Goal: Task Accomplishment & Management: Manage account settings

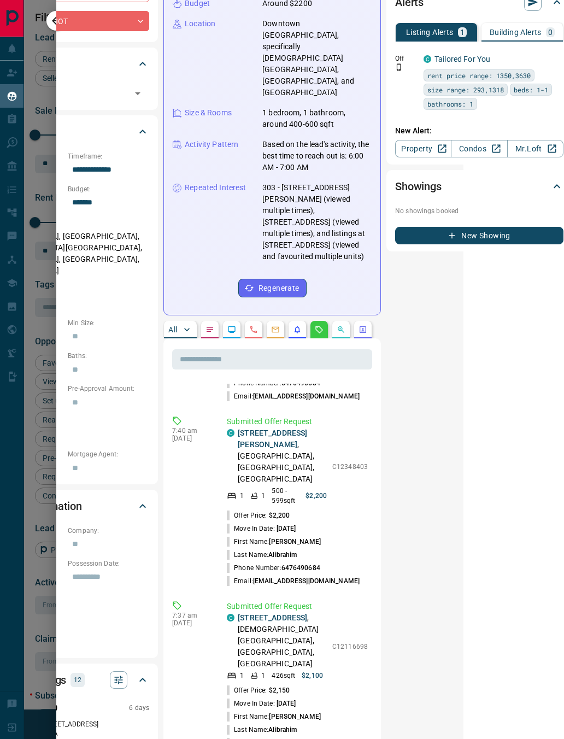
scroll to position [661, 0]
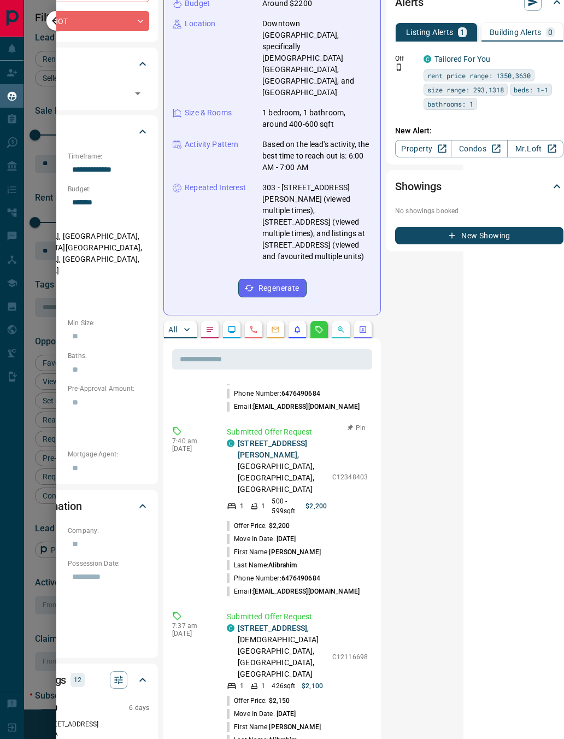
click at [337, 473] on p "C12348403" at bounding box center [351, 478] width 36 height 10
click at [338, 438] on div "C 303 - [STREET_ADDRESS][PERSON_NAME] 1 1 500 - 599 sqft $2,200 C12348403" at bounding box center [297, 477] width 141 height 78
click at [341, 473] on p "C12348403" at bounding box center [351, 478] width 36 height 10
copy p "C12348403"
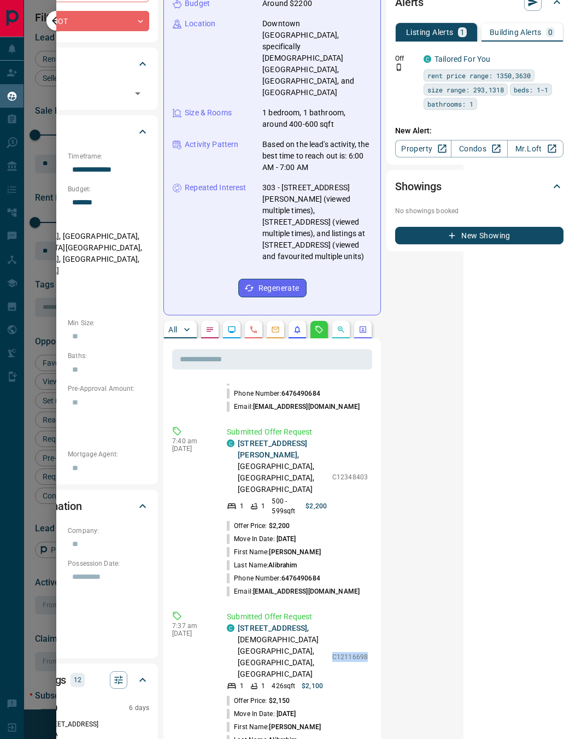
copy p "C12116698"
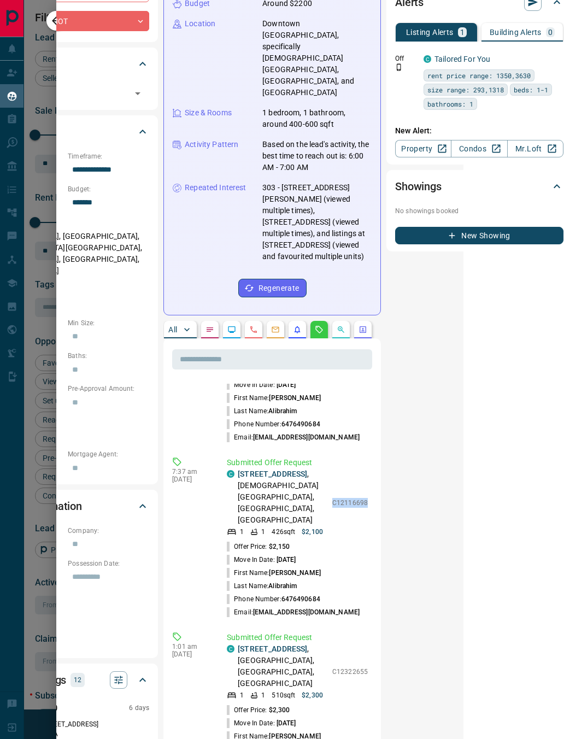
scroll to position [846, 0]
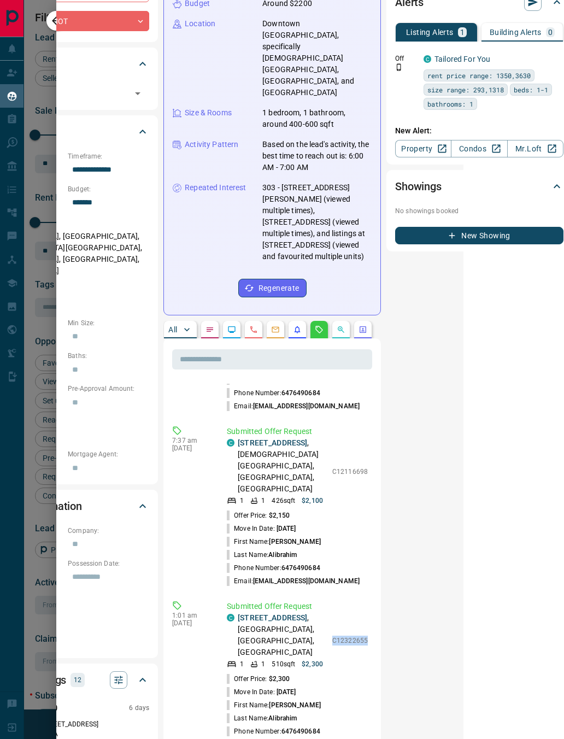
copy p "C12322655"
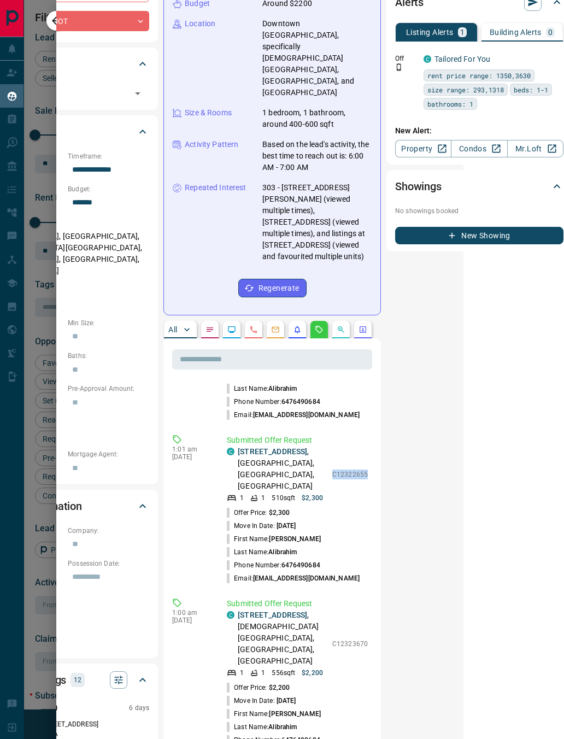
scroll to position [1012, 0]
copy p "C12323670"
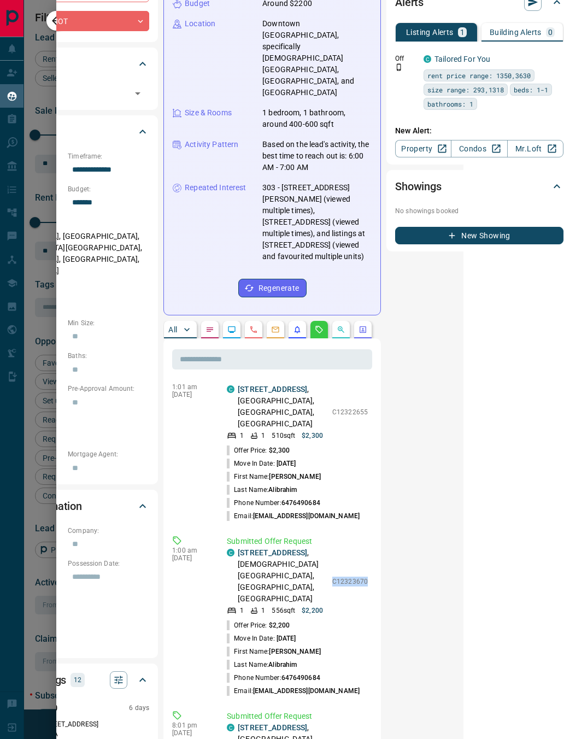
scroll to position [1074, 0]
copy p "C12342980"
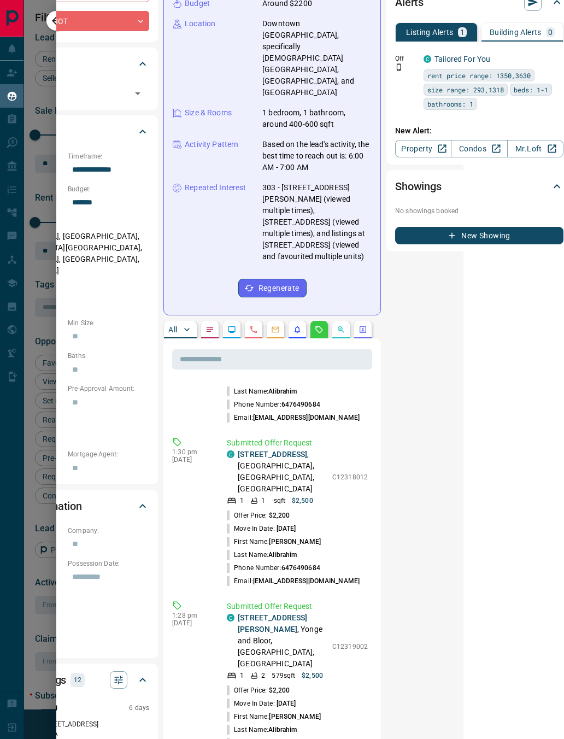
scroll to position [1511, 0]
click at [343, 474] on p "C12318012" at bounding box center [351, 479] width 36 height 10
click at [339, 474] on p "C12318012" at bounding box center [351, 479] width 36 height 10
click at [349, 474] on p "C12318012" at bounding box center [351, 479] width 36 height 10
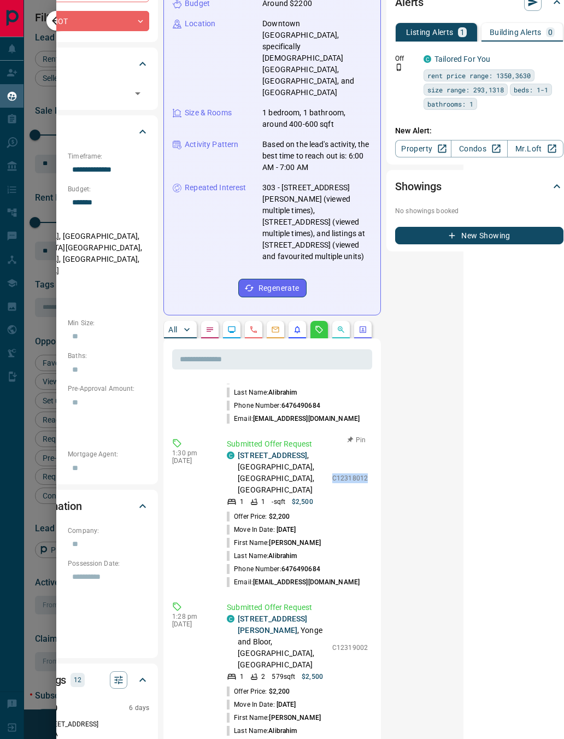
copy p "C12318012"
copy p "C12319002"
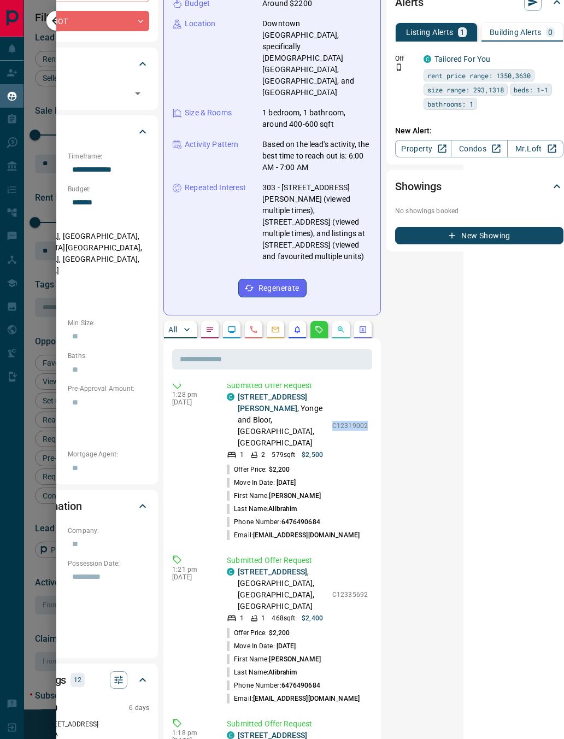
scroll to position [1738, 0]
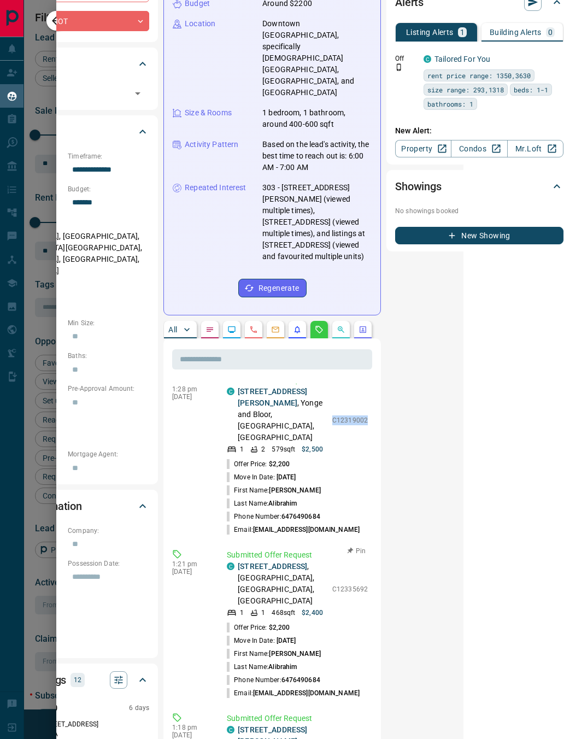
click at [336, 585] on p "C12335692" at bounding box center [351, 590] width 36 height 10
click at [341, 585] on p "C12335692" at bounding box center [351, 590] width 36 height 10
click at [337, 561] on div "C [STREET_ADDRESS] 1 1 468 sqft $2,400 C12335692" at bounding box center [297, 589] width 141 height 57
copy p "C12335692"
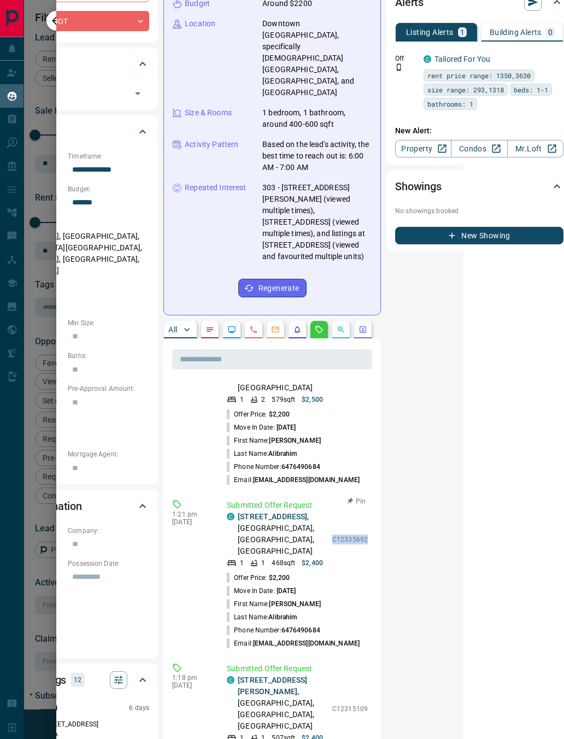
scroll to position [1789, 0]
copy p "C12315109"
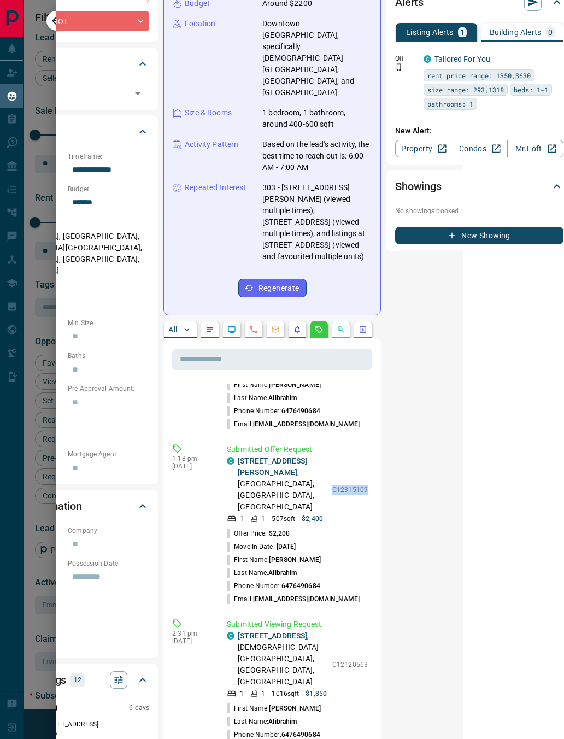
scroll to position [2118, 0]
click at [335, 660] on p "C12120563" at bounding box center [351, 665] width 36 height 10
click at [333, 660] on p "C12120563" at bounding box center [351, 665] width 36 height 10
click at [334, 660] on p "C12120563" at bounding box center [351, 665] width 36 height 10
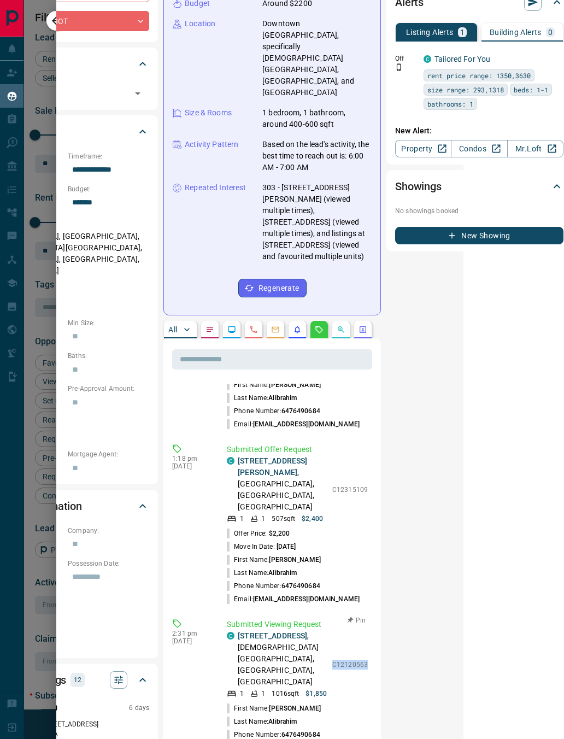
click at [334, 660] on p "C12120563" at bounding box center [351, 665] width 36 height 10
copy p "C12120563"
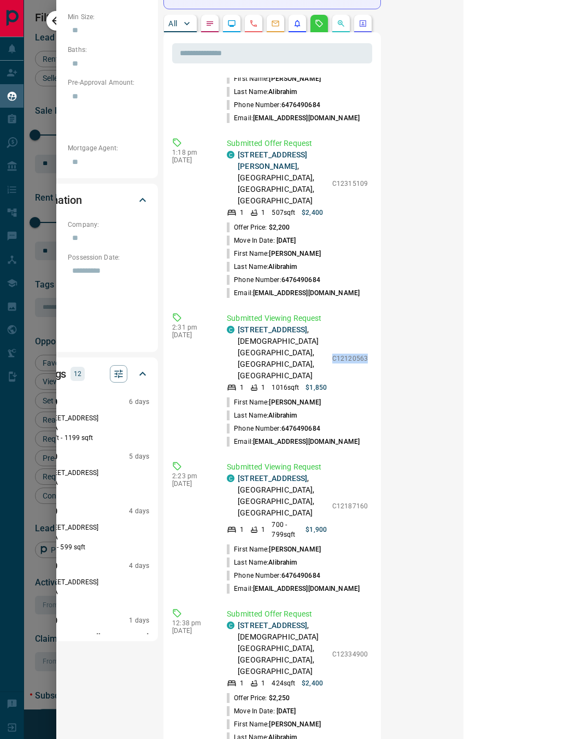
scroll to position [503, 101]
click at [346, 650] on p "C12334900" at bounding box center [351, 655] width 36 height 10
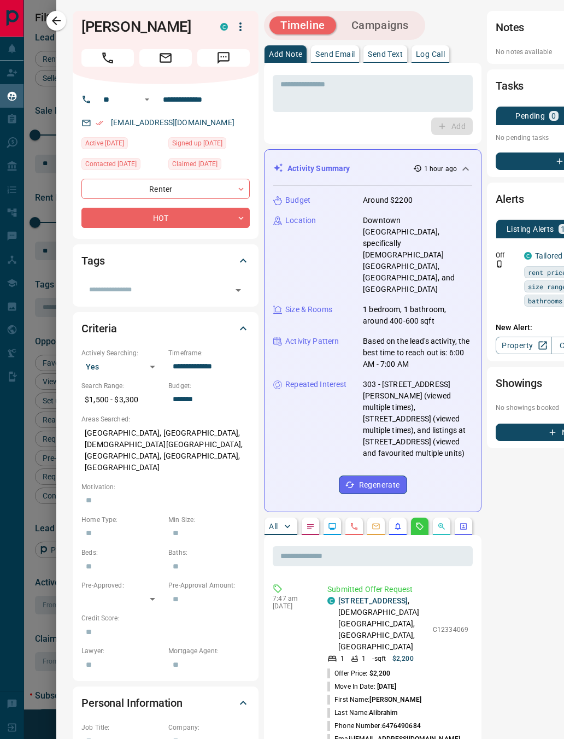
scroll to position [0, 0]
click at [187, 98] on input "**********" at bounding box center [201, 100] width 85 height 18
click at [186, 98] on input "**********" at bounding box center [201, 100] width 85 height 18
click at [189, 100] on input "**********" at bounding box center [201, 100] width 85 height 18
click at [59, 19] on icon "button" at bounding box center [56, 20] width 13 height 13
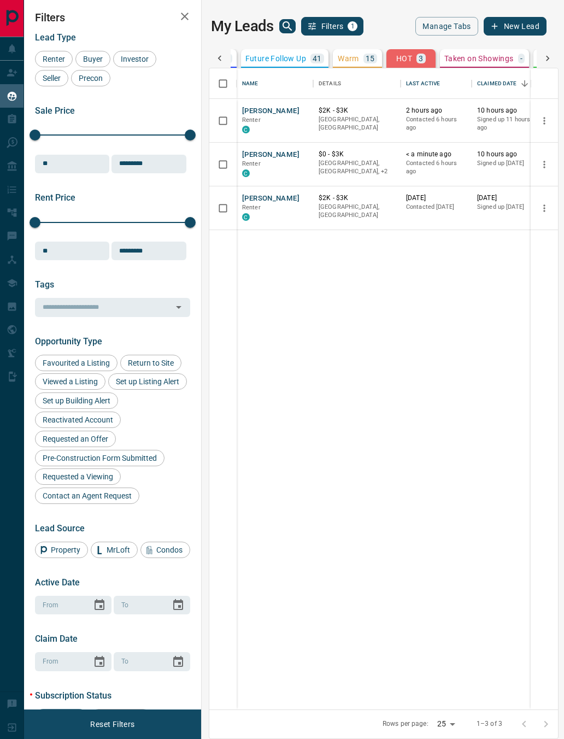
click at [343, 57] on p "Warm" at bounding box center [348, 59] width 21 height 8
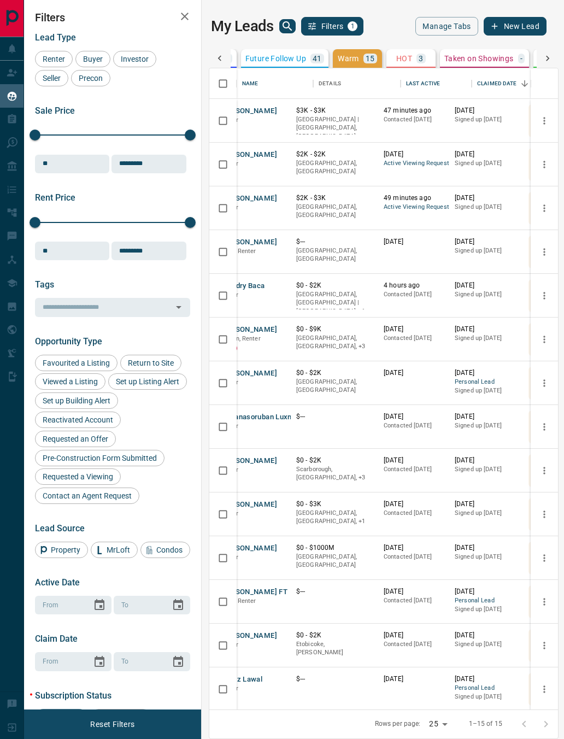
scroll to position [-1, 31]
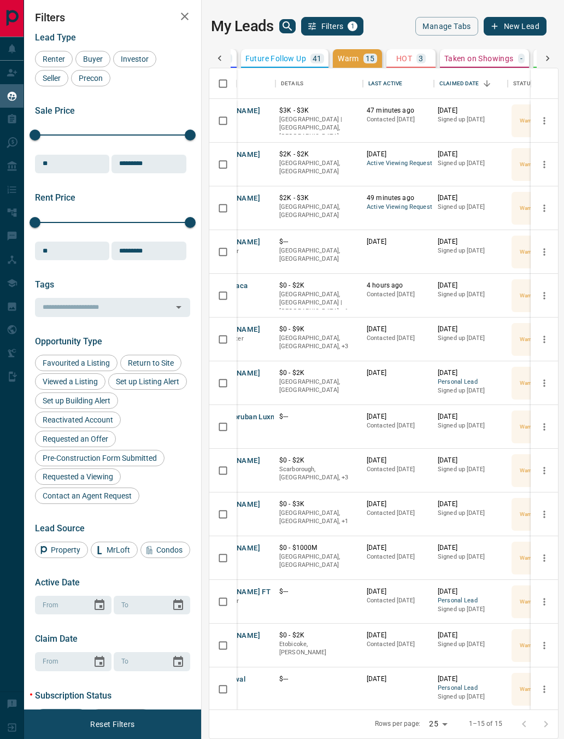
click at [397, 55] on p "HOT" at bounding box center [405, 59] width 16 height 8
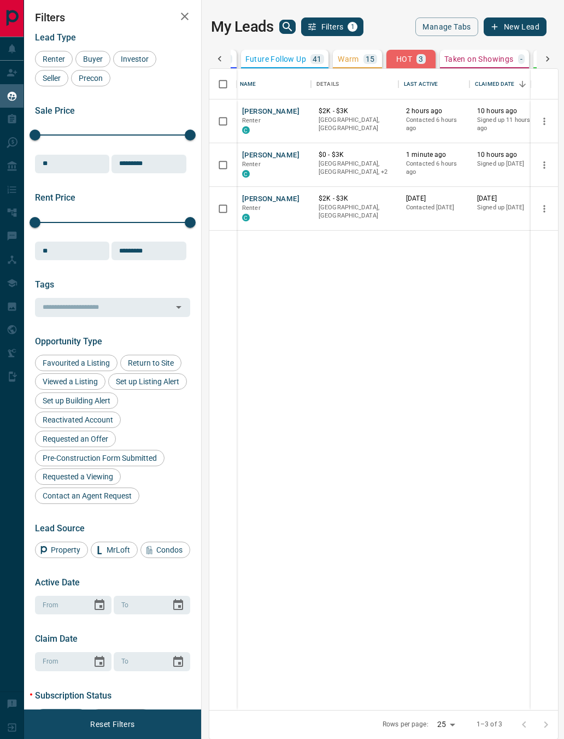
scroll to position [0, 0]
click at [359, 59] on p "Warm" at bounding box center [348, 59] width 21 height 8
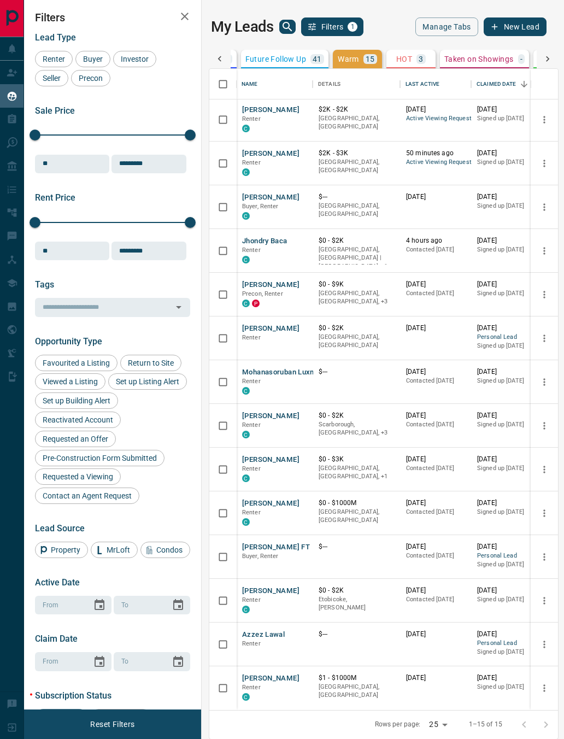
scroll to position [45, 0]
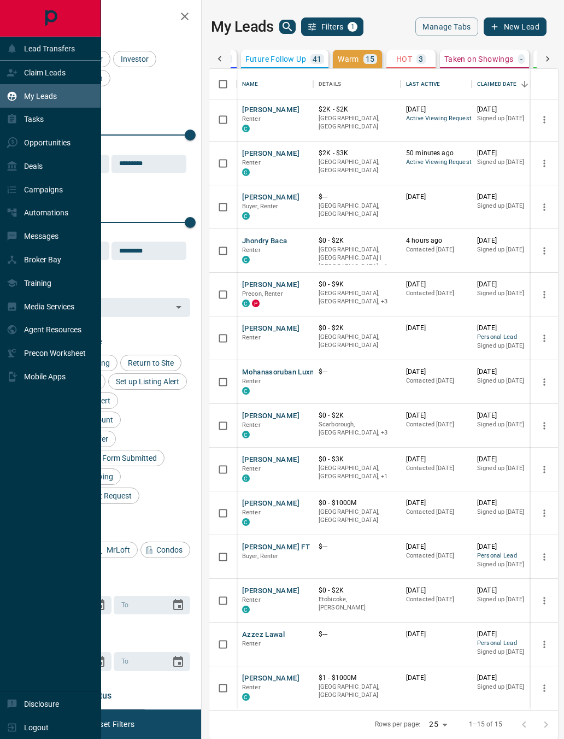
click at [7, 101] on icon at bounding box center [12, 96] width 11 height 11
click at [33, 96] on p "My Leads" at bounding box center [40, 96] width 33 height 9
click at [457, 66] on button "Not Responsive 82" at bounding box center [459, 59] width 83 height 19
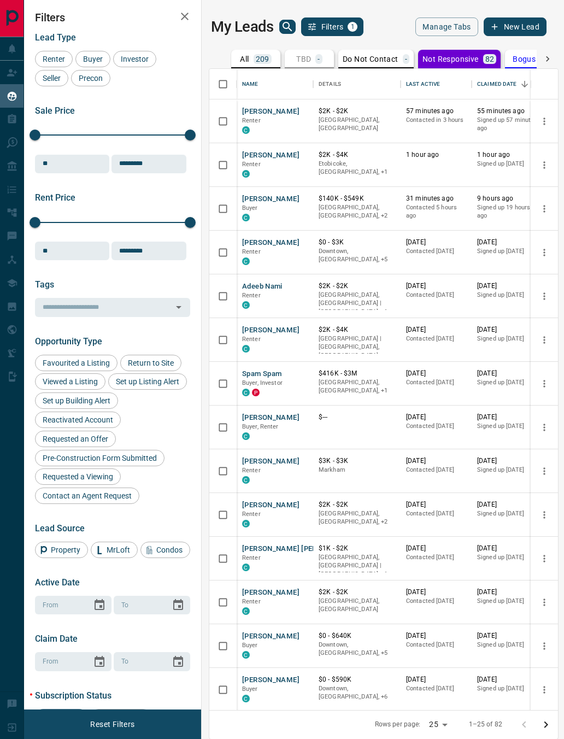
click at [254, 56] on div "209" at bounding box center [263, 59] width 18 height 10
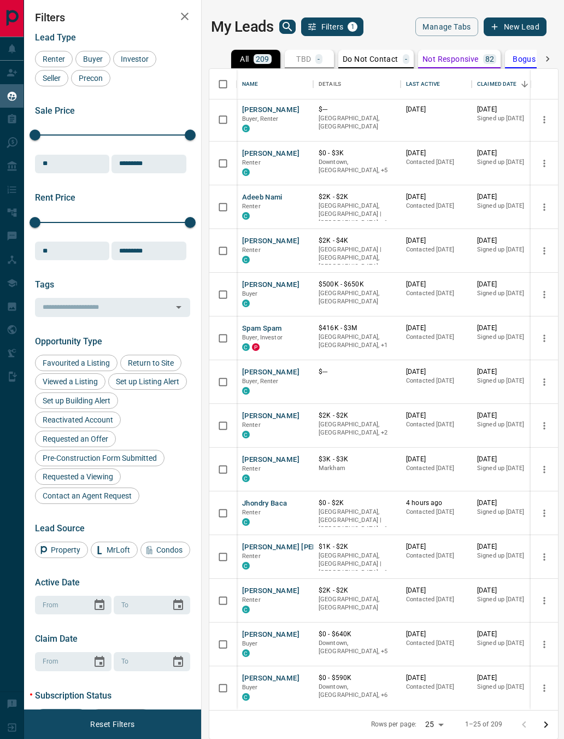
scroll to position [483, 0]
click at [429, 717] on body "Lead Transfers Claim Leads My Leads Tasks Opportunities Deals Campaigns Automat…" at bounding box center [282, 368] width 564 height 739
click at [428, 716] on li "100" at bounding box center [436, 718] width 29 height 16
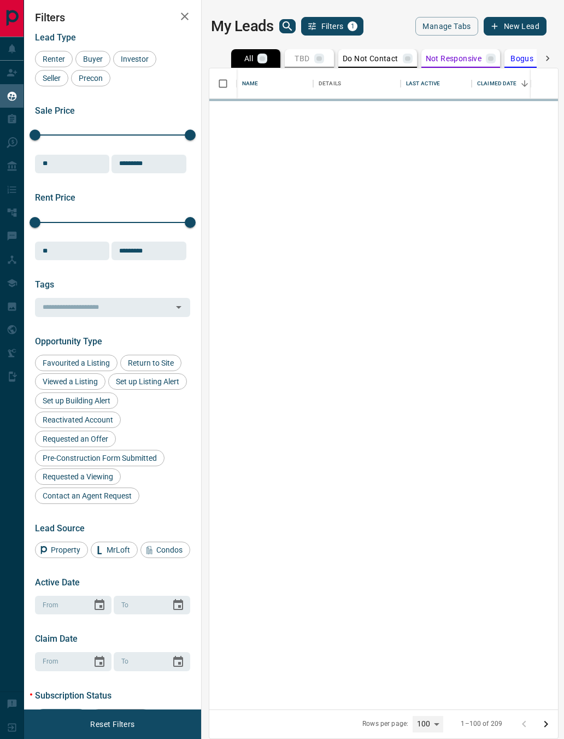
type input "***"
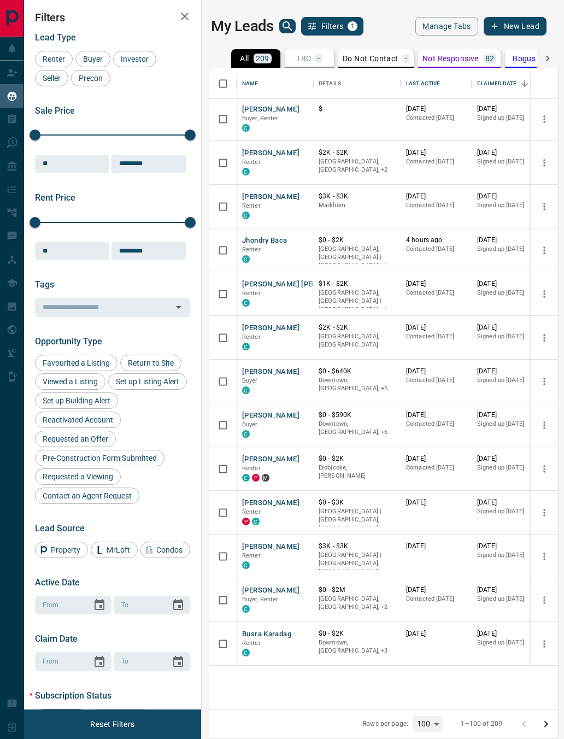
scroll to position [0, 0]
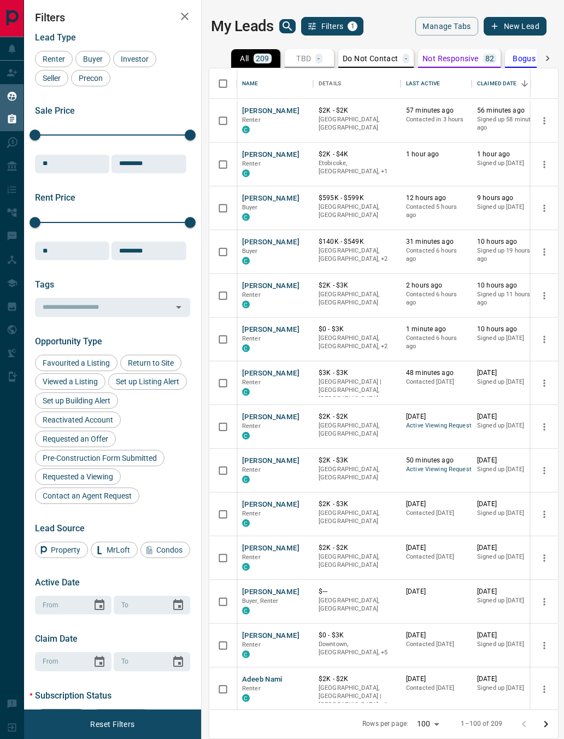
click at [3, 120] on div "Tasks" at bounding box center [50, 120] width 101 height 24
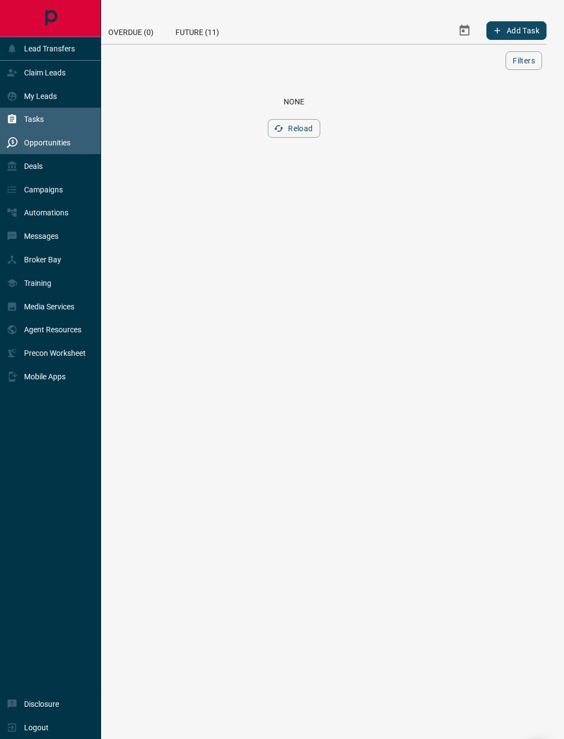
click at [21, 143] on div "Opportunities" at bounding box center [39, 143] width 64 height 18
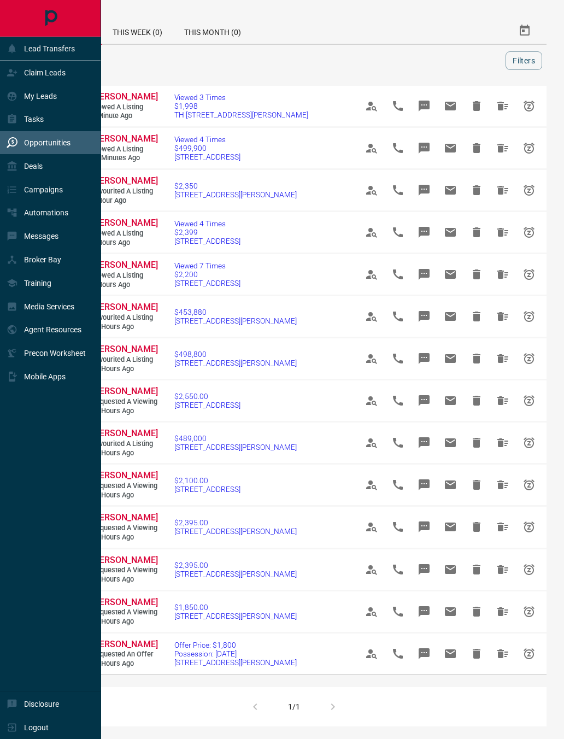
click at [289, 55] on div at bounding box center [276, 60] width 460 height 19
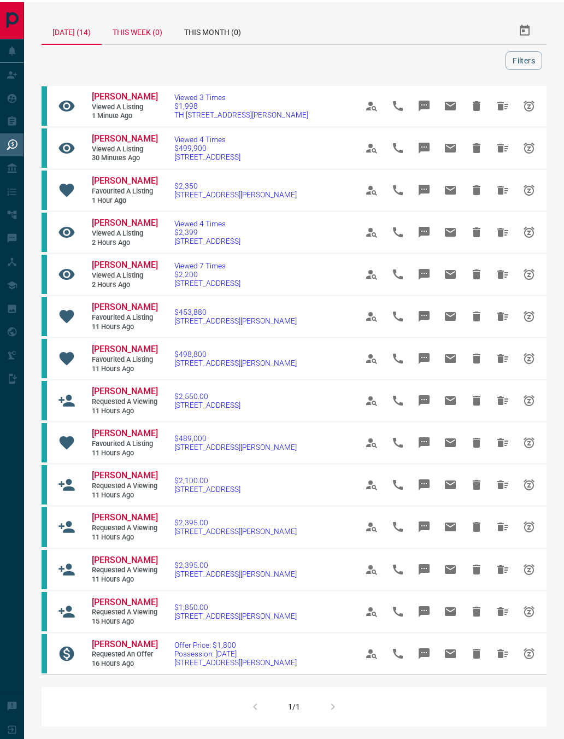
click at [152, 19] on div "This Week (0)" at bounding box center [138, 28] width 72 height 26
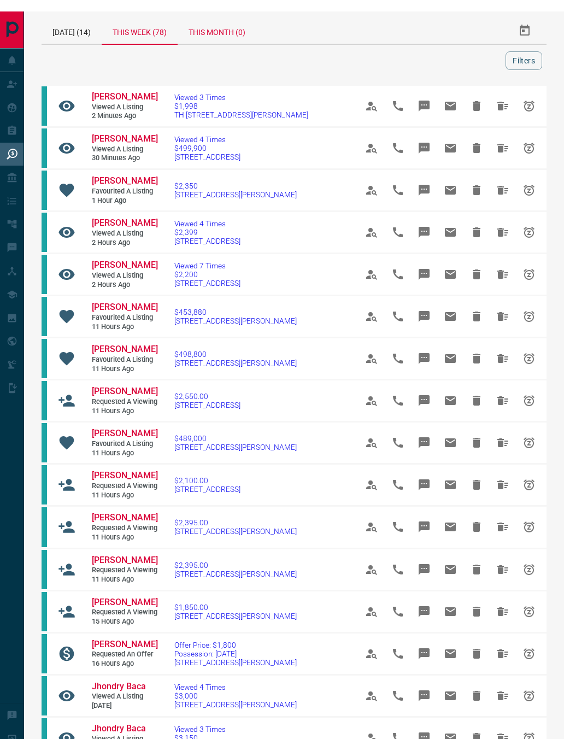
click at [219, 31] on div "This Month (0)" at bounding box center [217, 19] width 79 height 26
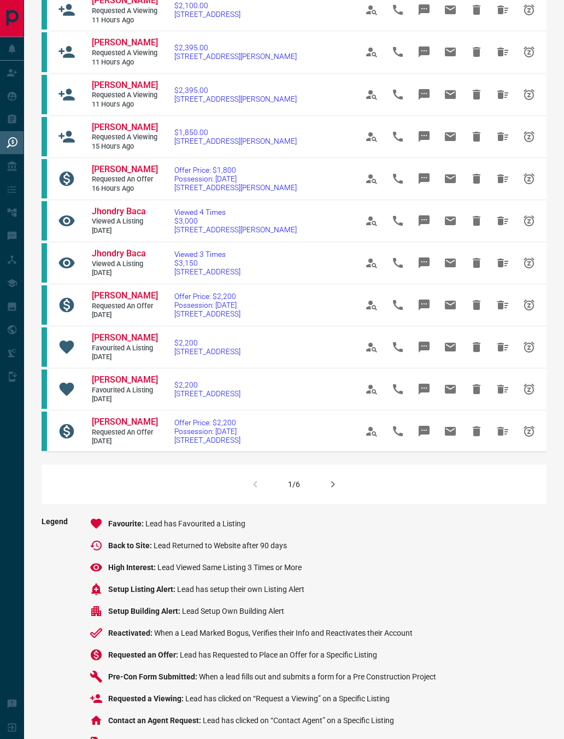
click at [322, 498] on button "button" at bounding box center [333, 484] width 26 height 26
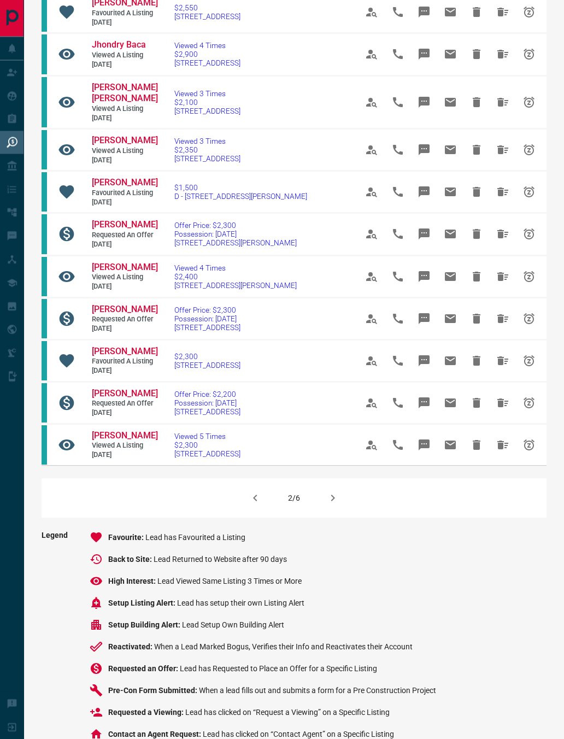
scroll to position [523, 0]
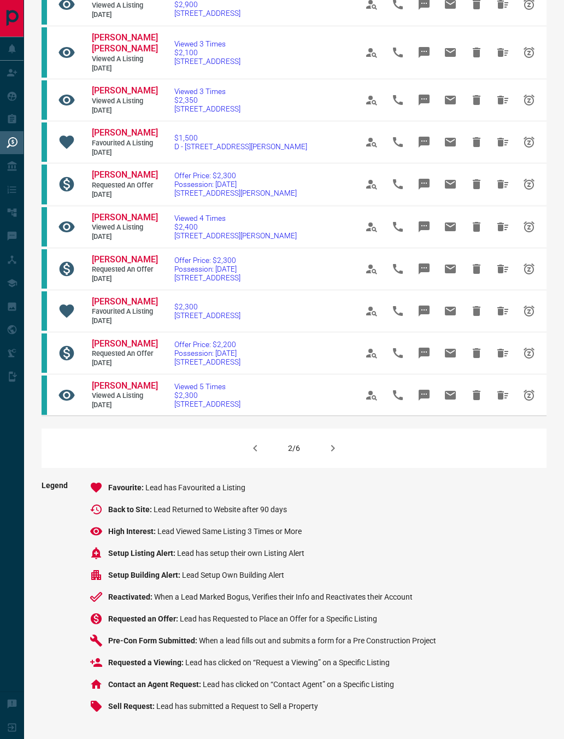
click at [318, 453] on div "2/6" at bounding box center [294, 448] width 505 height 39
click at [339, 451] on icon "button" at bounding box center [333, 448] width 13 height 13
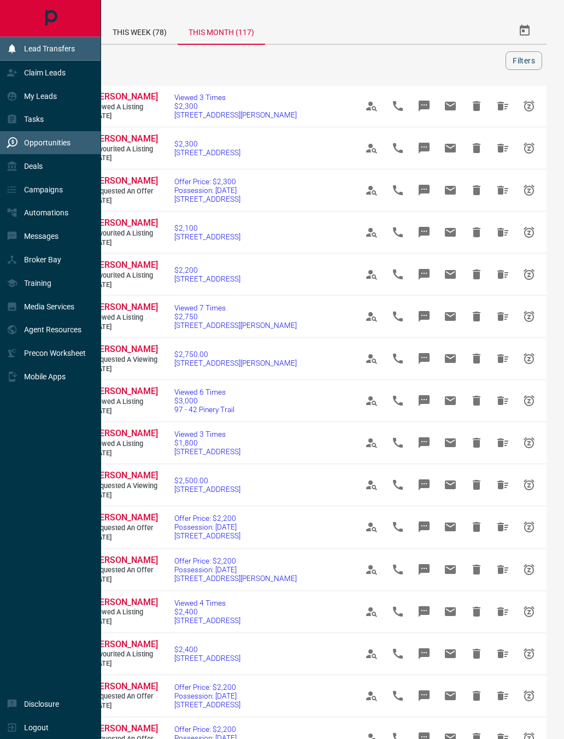
click at [9, 47] on icon at bounding box center [12, 48] width 11 height 11
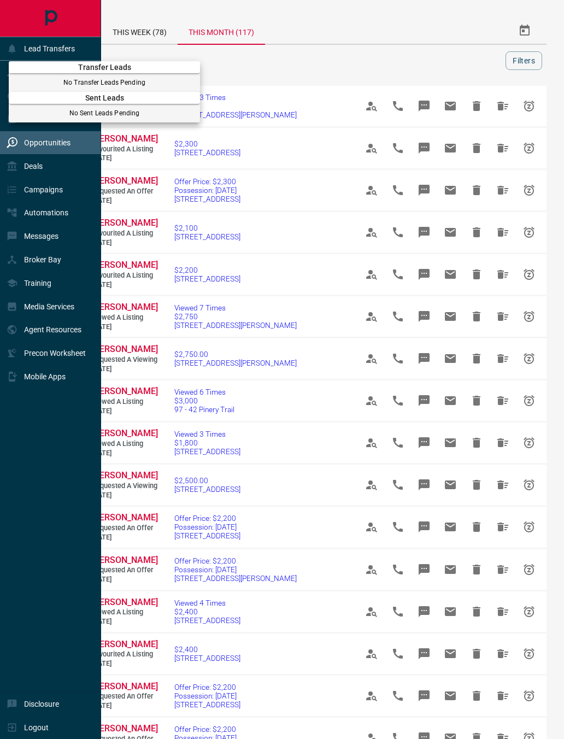
click at [63, 118] on p "No Sent Leads Pending" at bounding box center [104, 113] width 191 height 10
click at [41, 129] on div at bounding box center [282, 369] width 564 height 739
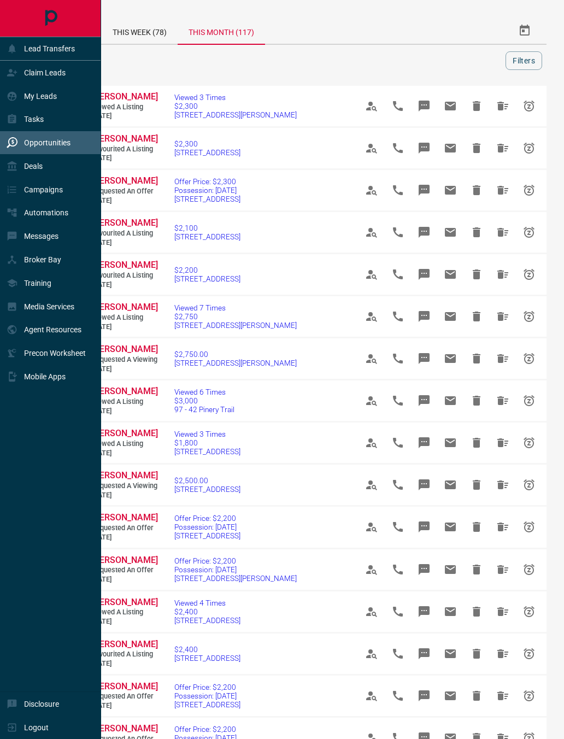
click at [54, 139] on div "Opportunities" at bounding box center [39, 143] width 64 height 18
click at [36, 119] on p "Tasks" at bounding box center [34, 119] width 20 height 9
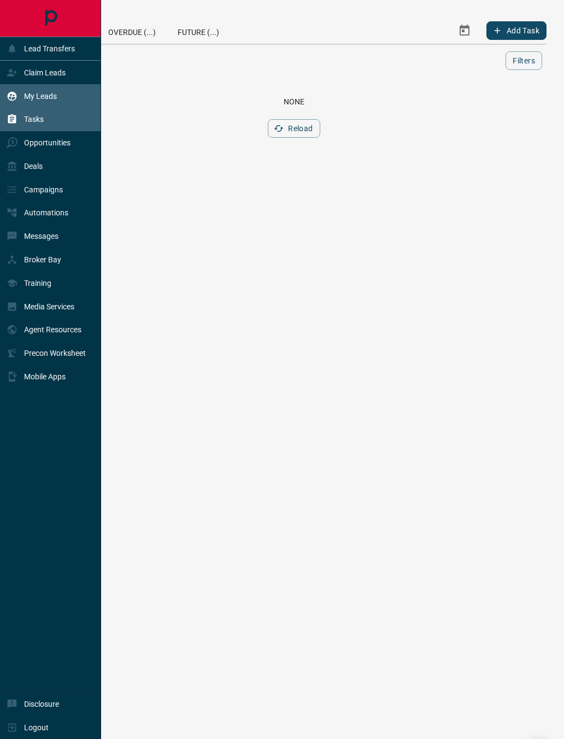
click at [36, 95] on p "My Leads" at bounding box center [40, 96] width 33 height 9
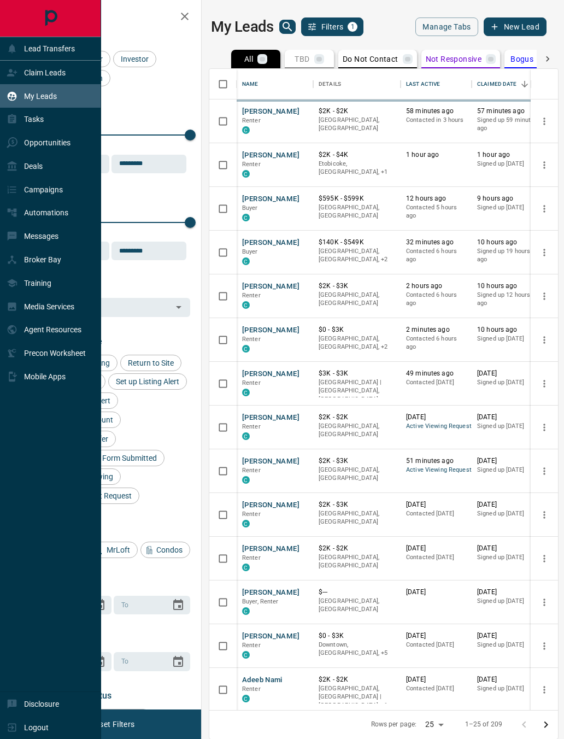
scroll to position [642, 349]
click at [293, 24] on icon "search button" at bounding box center [287, 26] width 13 height 13
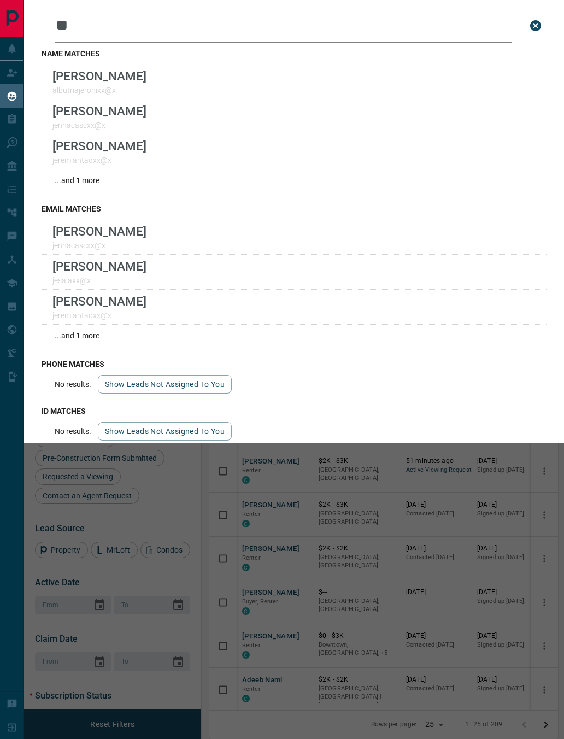
type input "*"
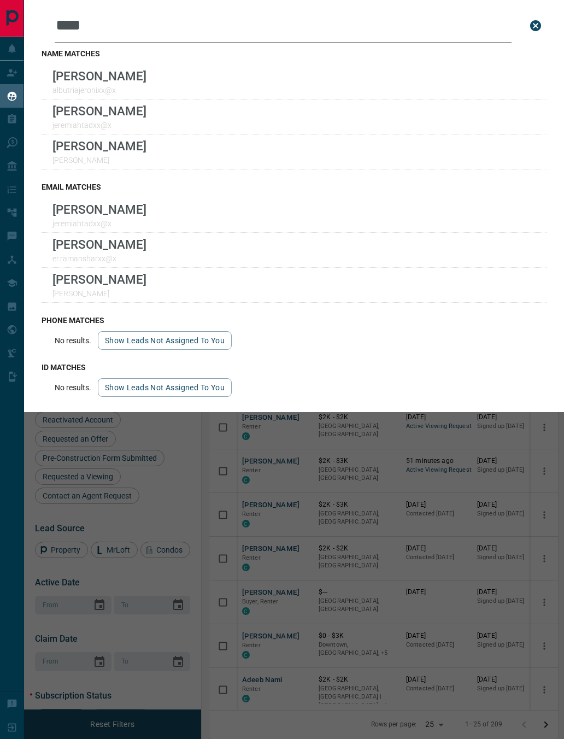
type input "*****"
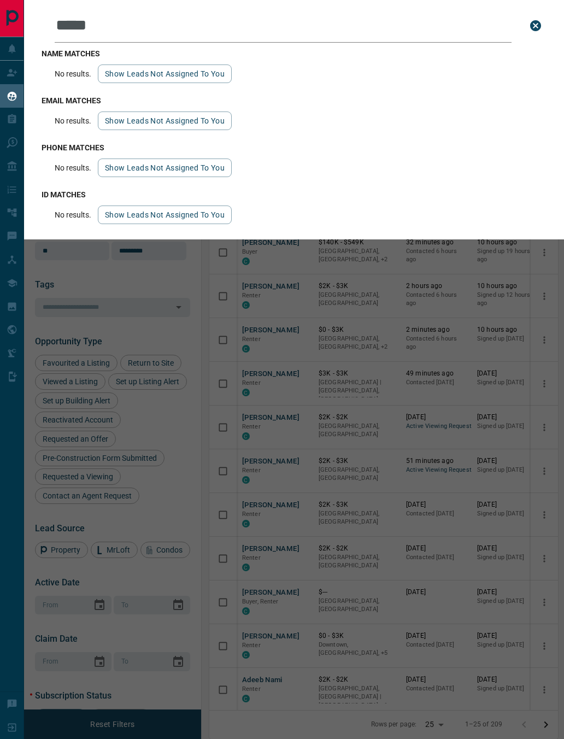
click at [537, 20] on icon "close search bar" at bounding box center [535, 25] width 13 height 13
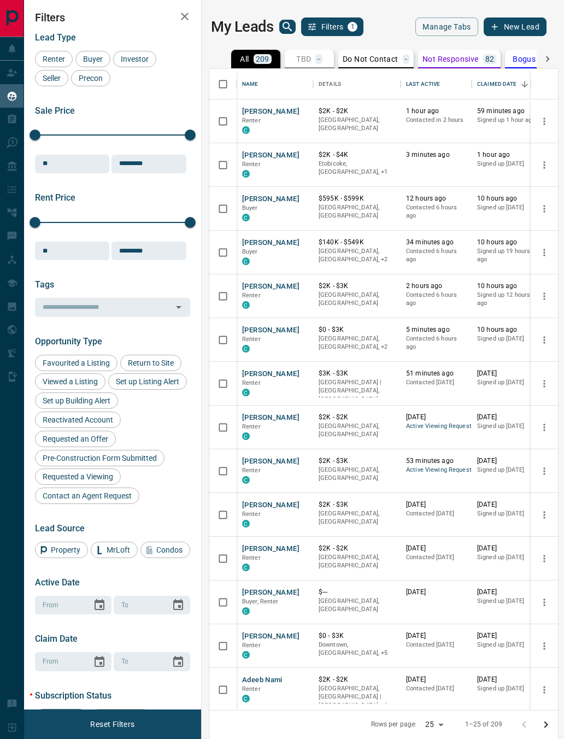
click at [284, 24] on icon "search button" at bounding box center [287, 26] width 9 height 9
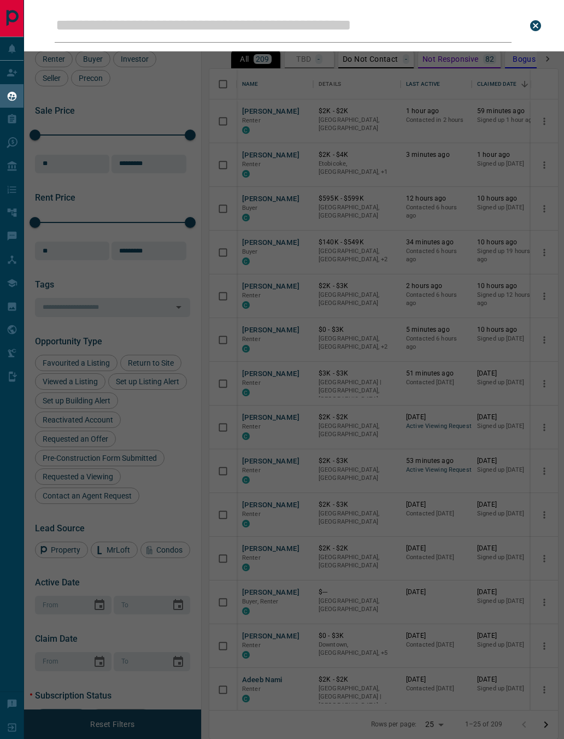
click at [265, 19] on input "Leads Search Bar" at bounding box center [283, 26] width 457 height 34
type input "**********"
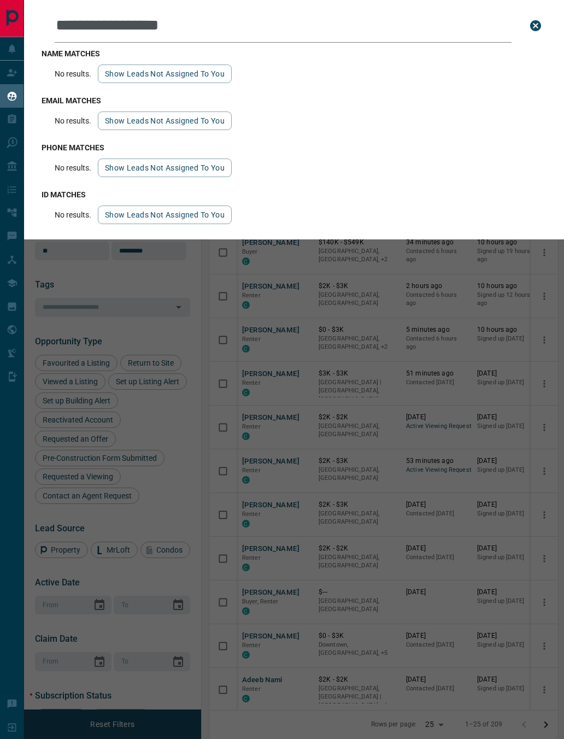
click at [202, 78] on button "Show leads not assigned to you" at bounding box center [165, 74] width 134 height 19
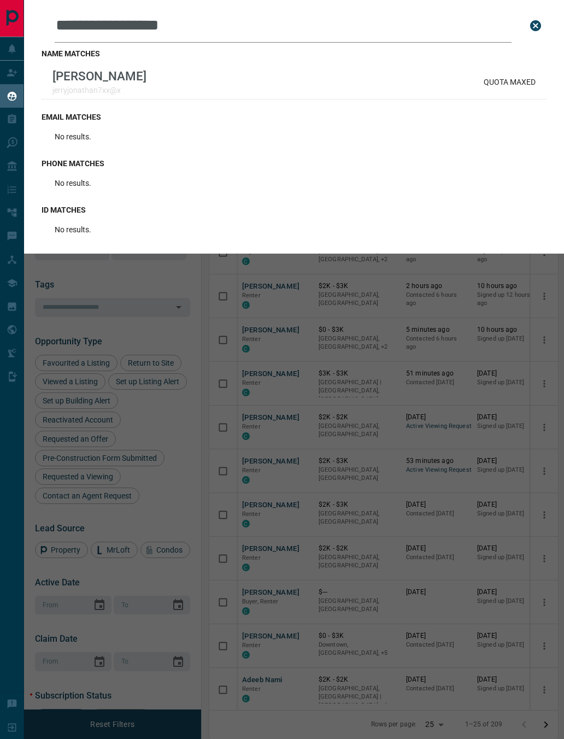
click at [379, 81] on div "[PERSON_NAME] jerryjonathan7xx@x QUOTA MAXED" at bounding box center [294, 82] width 505 height 35
click at [521, 25] on div "**********" at bounding box center [294, 26] width 505 height 34
click at [529, 26] on icon "close search bar" at bounding box center [535, 25] width 13 height 13
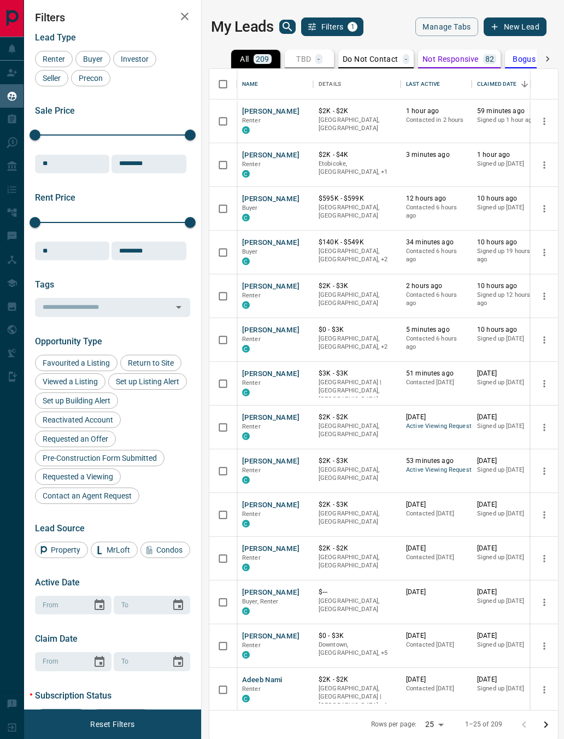
click at [21, 74] on div "Claim Leads" at bounding box center [36, 72] width 59 height 18
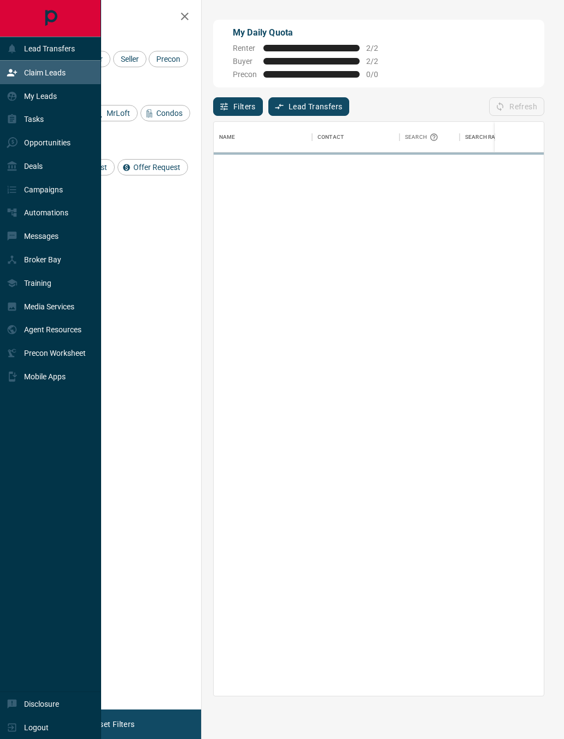
scroll to position [1, 1]
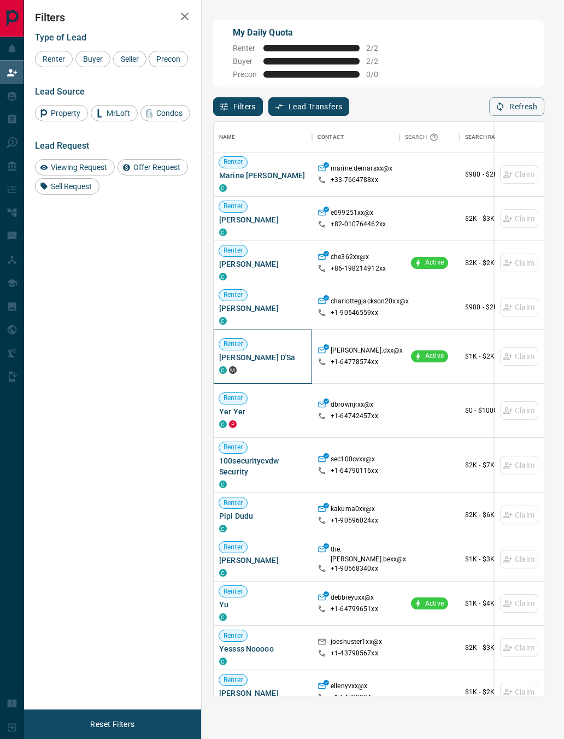
click at [258, 383] on div "[PERSON_NAME] D'Sa C M" at bounding box center [263, 357] width 88 height 54
click at [143, 172] on span "Offer Request" at bounding box center [157, 167] width 55 height 9
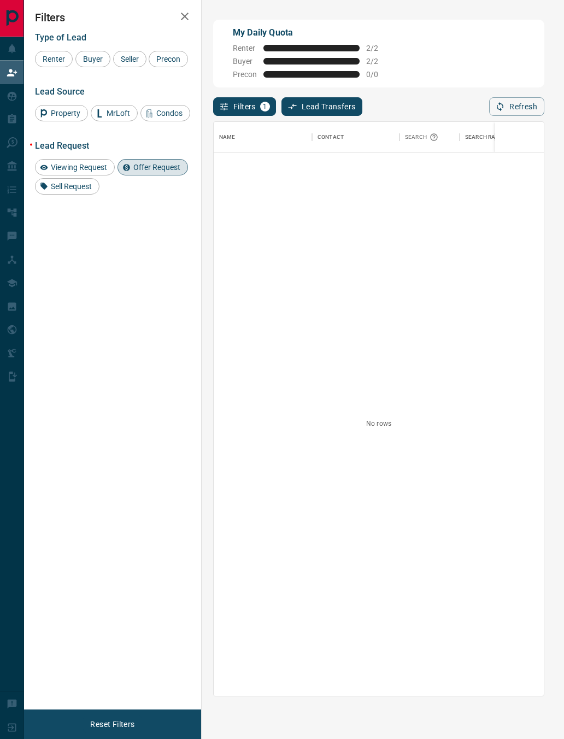
click at [55, 172] on span "Viewing Request" at bounding box center [79, 167] width 64 height 9
click at [152, 176] on div "Offer Request" at bounding box center [153, 167] width 71 height 16
click at [63, 172] on span "Viewing Request" at bounding box center [79, 167] width 64 height 9
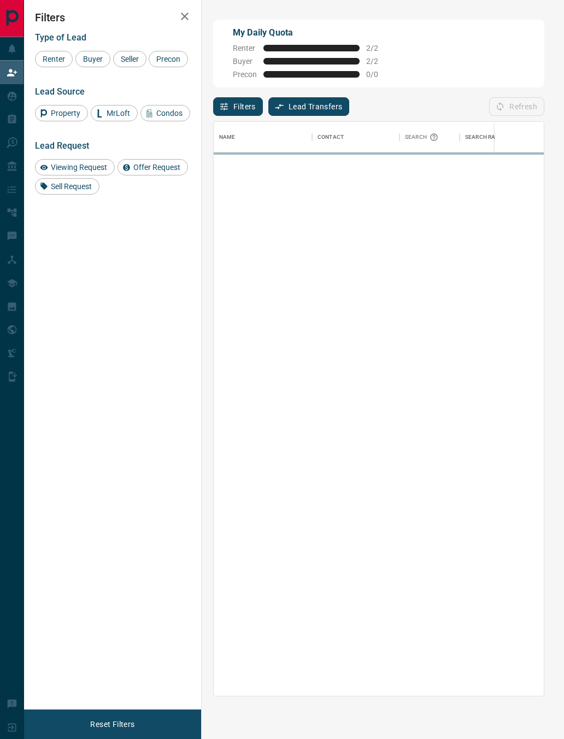
click at [50, 56] on span "Renter" at bounding box center [54, 59] width 30 height 9
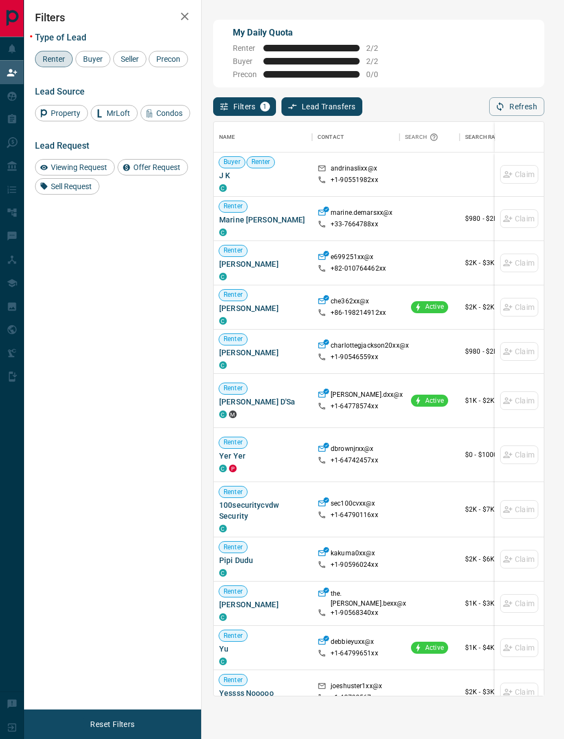
click at [95, 67] on div "Buyer" at bounding box center [92, 59] width 35 height 16
click at [60, 61] on span "Renter" at bounding box center [54, 59] width 30 height 9
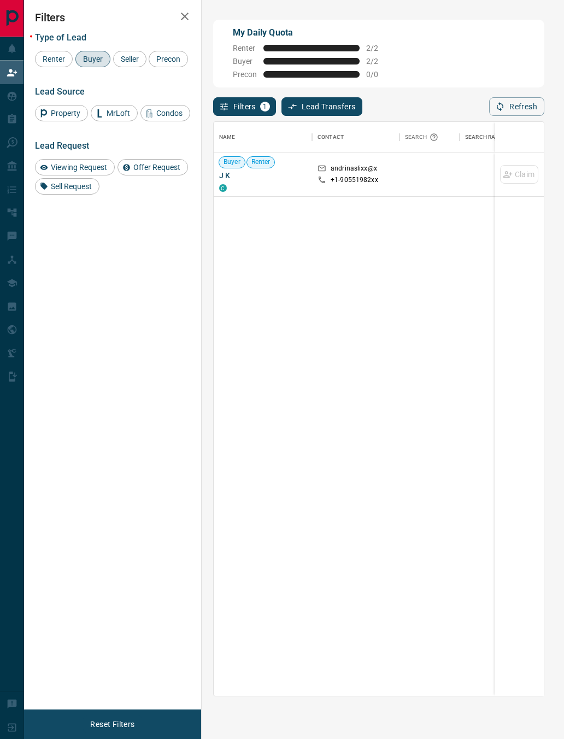
click at [96, 66] on div "Buyer" at bounding box center [92, 59] width 35 height 16
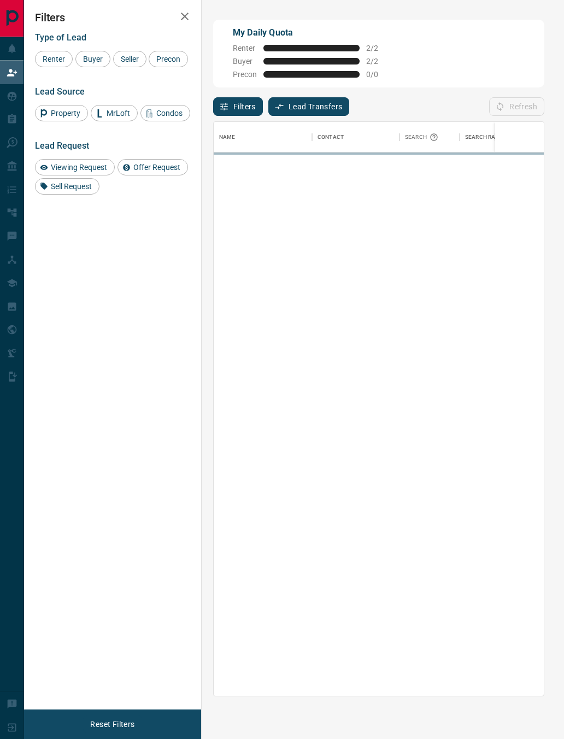
click at [95, 67] on div "Buyer" at bounding box center [92, 59] width 35 height 16
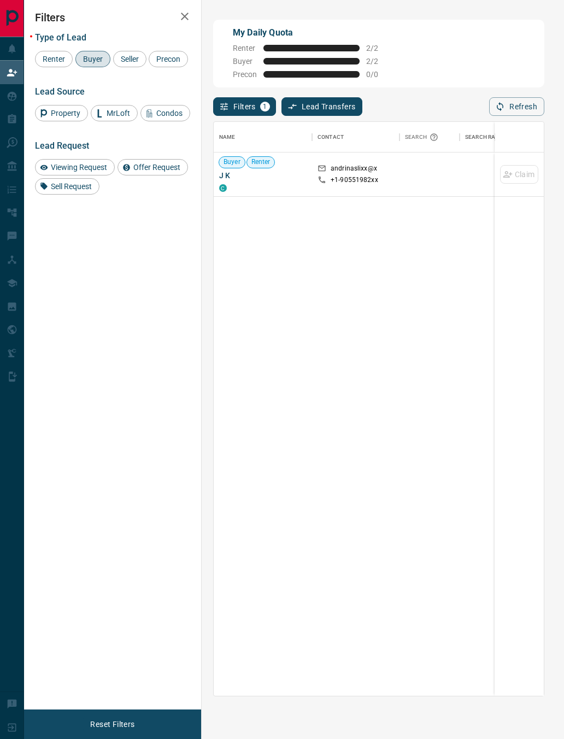
scroll to position [0, 0]
click at [96, 63] on span "Buyer" at bounding box center [92, 59] width 27 height 9
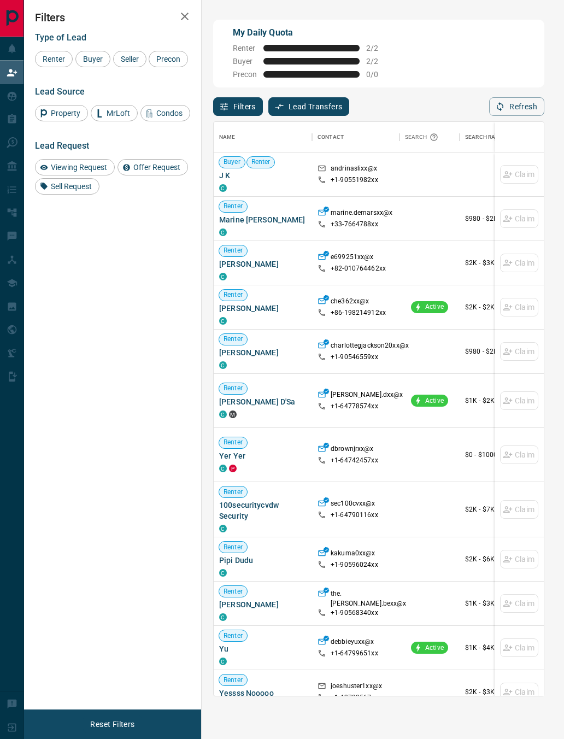
click at [8, 102] on icon at bounding box center [12, 96] width 11 height 11
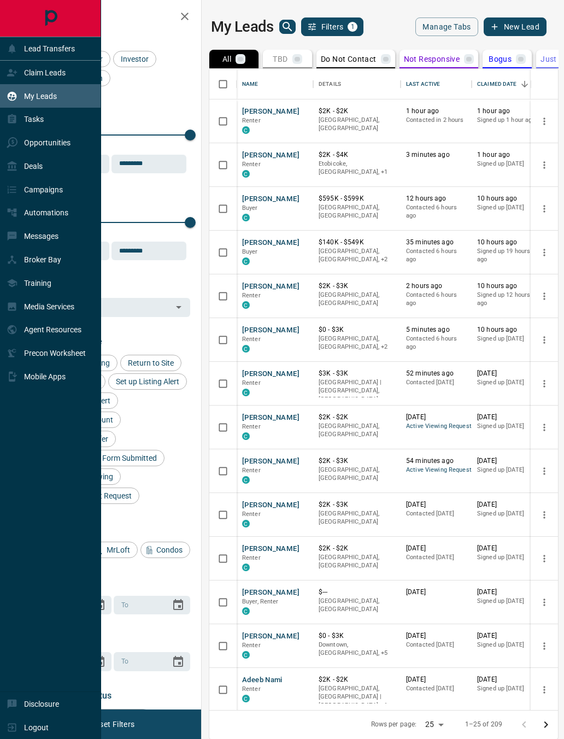
scroll to position [1, 1]
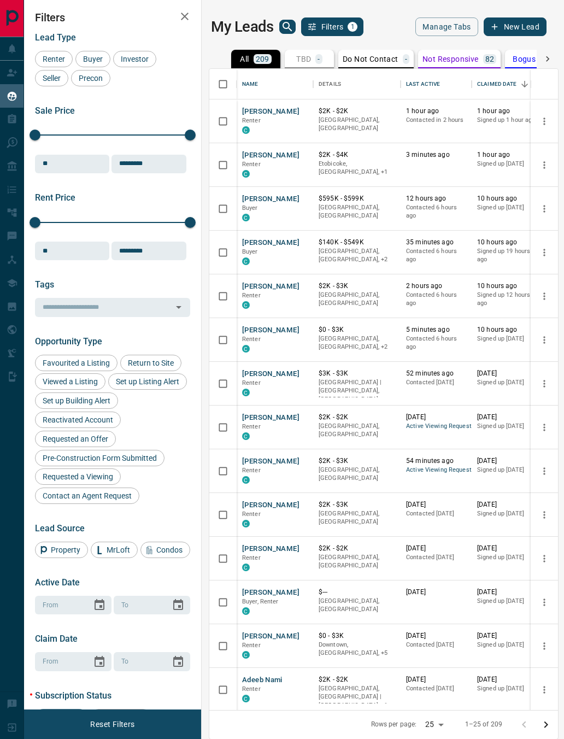
click at [136, 113] on div "Sale Price" at bounding box center [112, 111] width 155 height 10
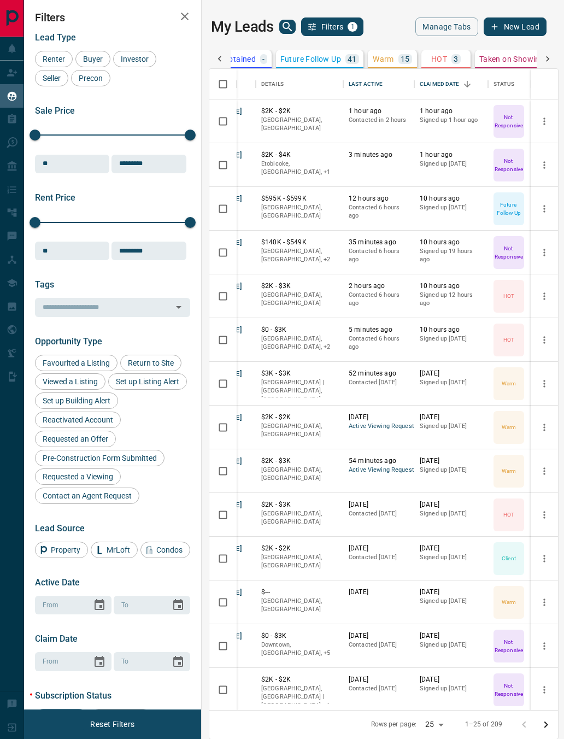
scroll to position [0, 471]
click at [436, 66] on button "HOT 3" at bounding box center [427, 59] width 49 height 19
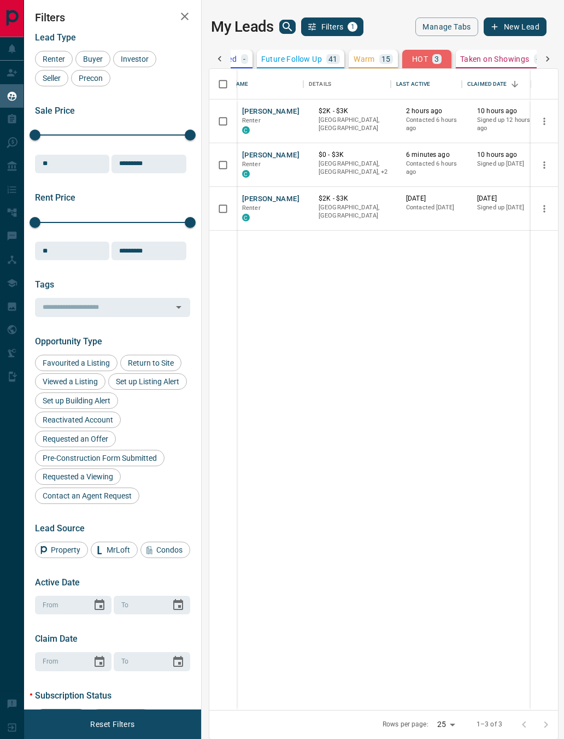
scroll to position [0, 0]
click at [269, 145] on div "[PERSON_NAME] Renter C" at bounding box center [275, 165] width 77 height 44
click at [272, 157] on button "[PERSON_NAME]" at bounding box center [270, 155] width 57 height 10
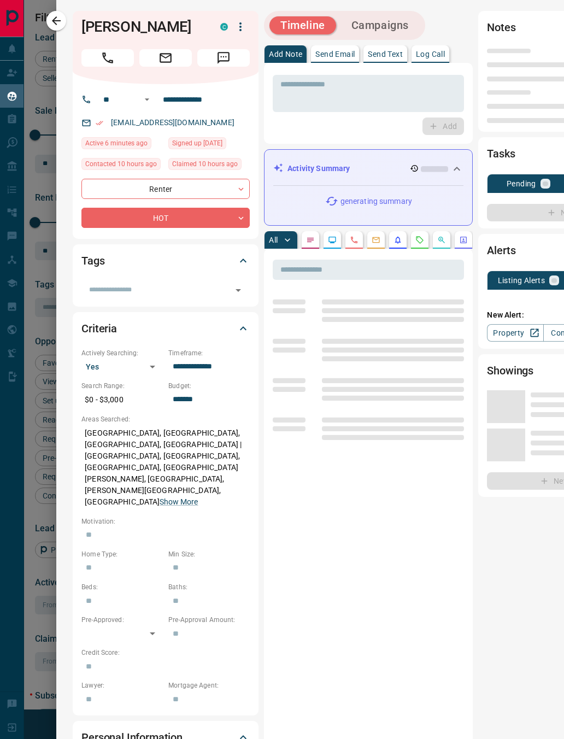
type input "**"
type input "**********"
type input "*"
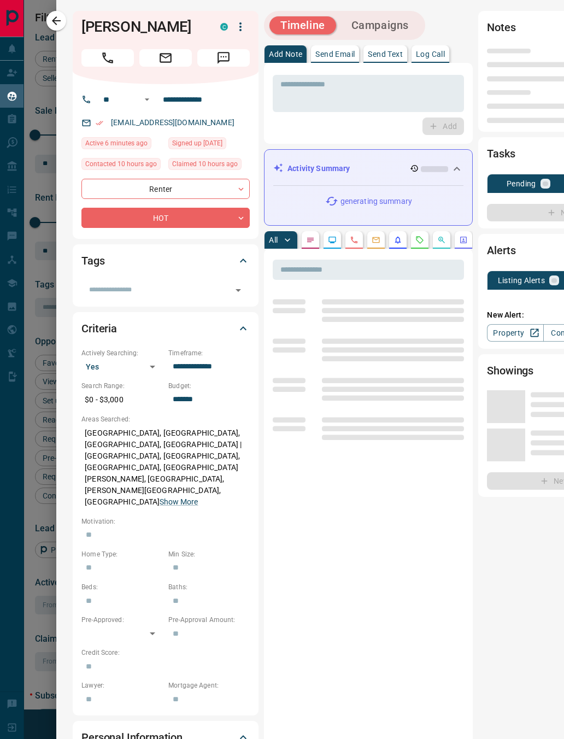
type input "**********"
type input "*******"
